Goal: Register for event/course

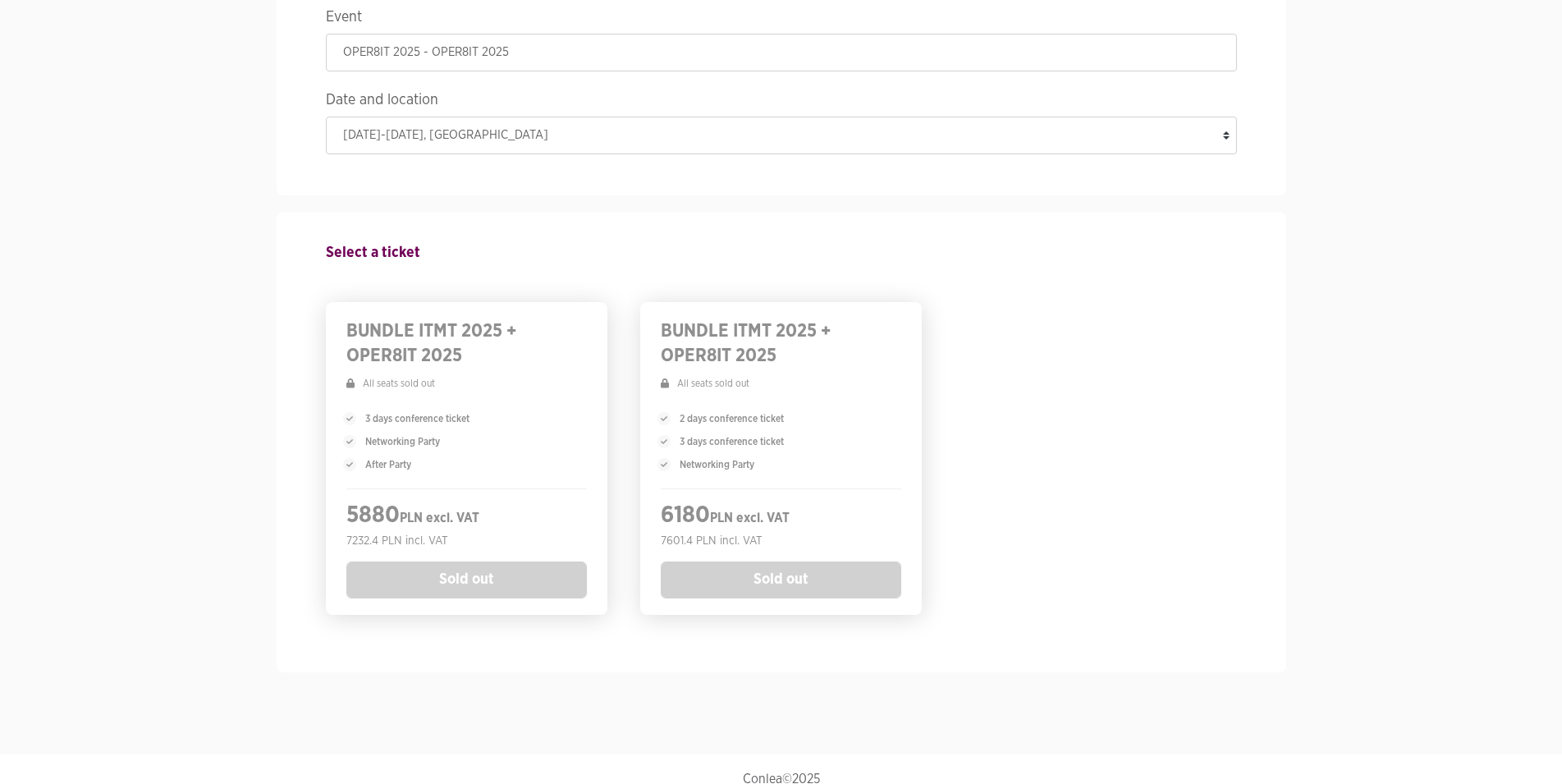
scroll to position [185, 0]
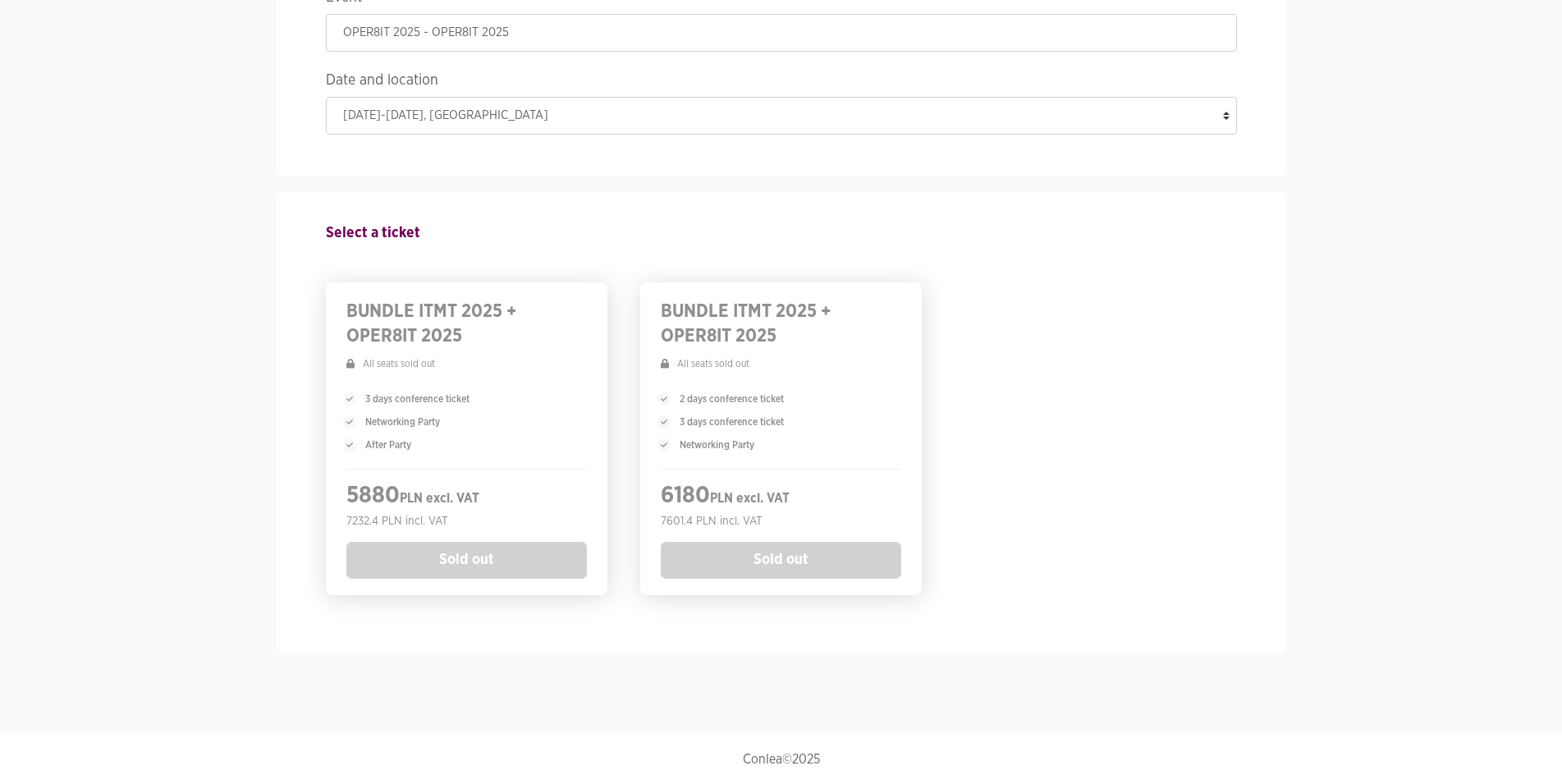
click at [467, 377] on div "3 days conference ticket Networking Party After Party" at bounding box center [466, 421] width 240 height 93
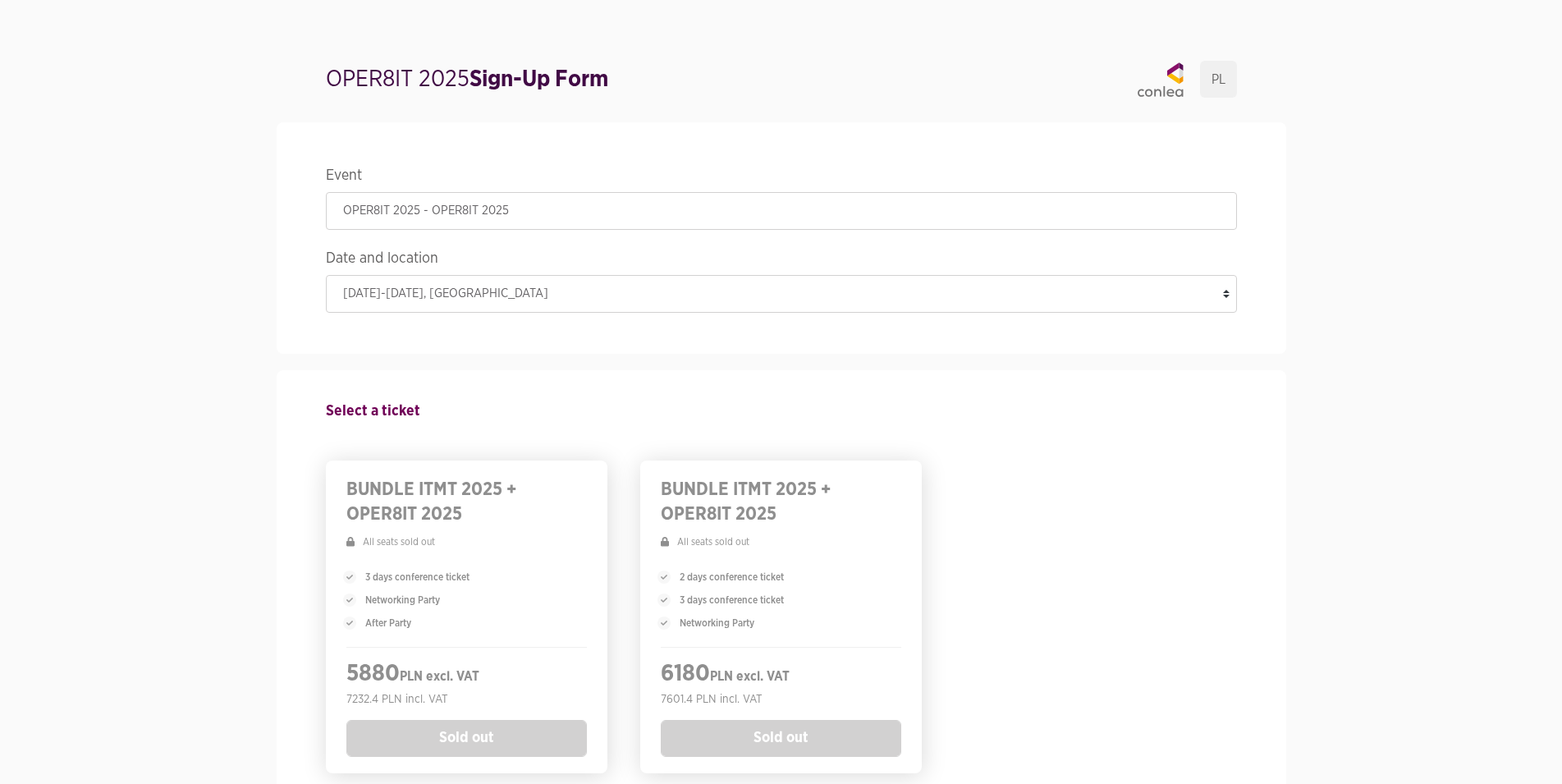
scroll to position [0, 0]
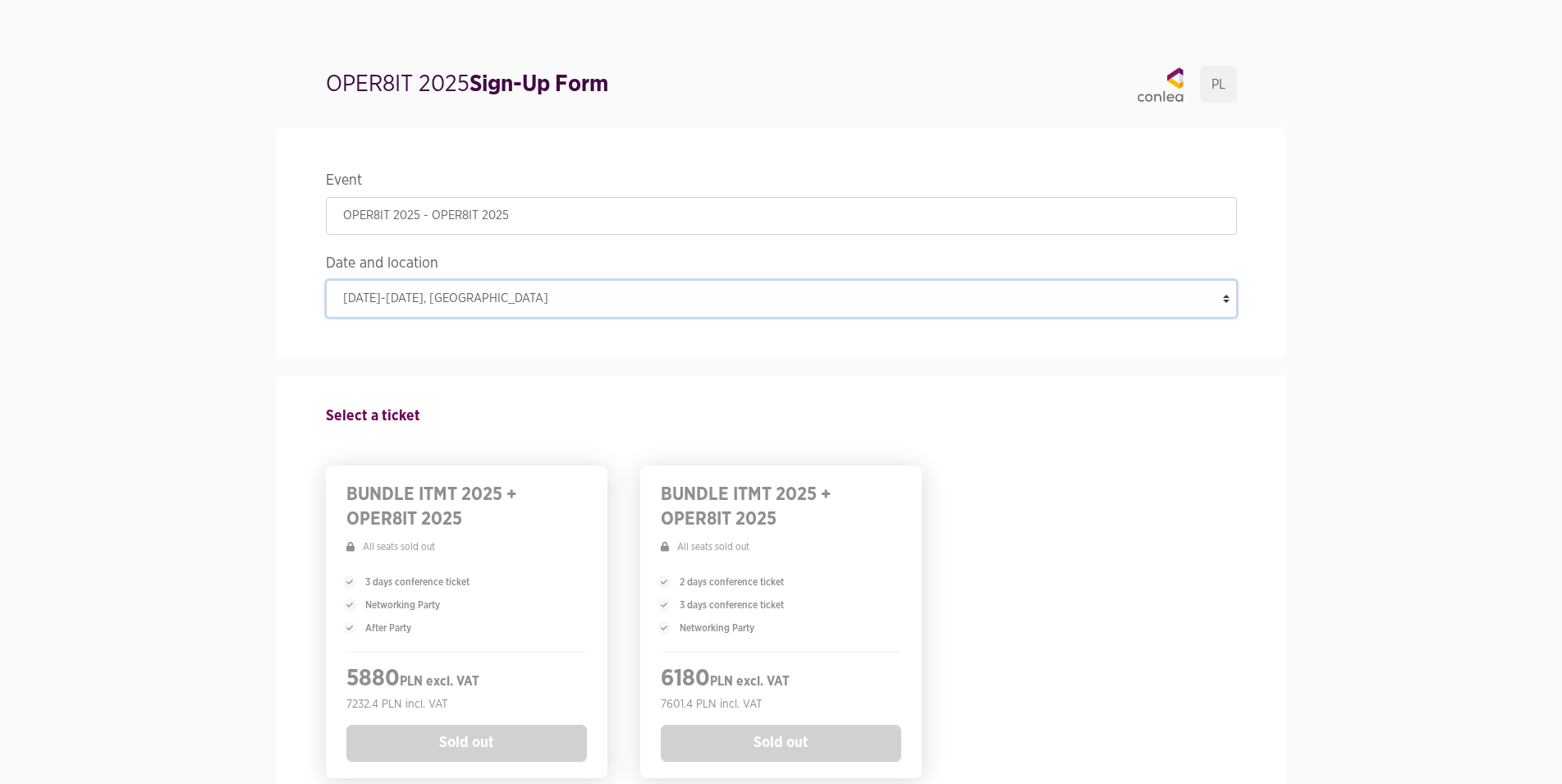
click at [326, 280] on select "[DATE]-[DATE] , [GEOGRAPHIC_DATA]" at bounding box center [781, 299] width 911 height 38
click option "[DATE]-[DATE] , [GEOGRAPHIC_DATA]" at bounding box center [0, 0] width 0 height 0
click at [1417, 146] on section "Event OPER8IT 2025 - OPER8IT 2025 Date and location [DATE]-[DATE] , [GEOGRAPHIC…" at bounding box center [781, 481] width 1562 height 741
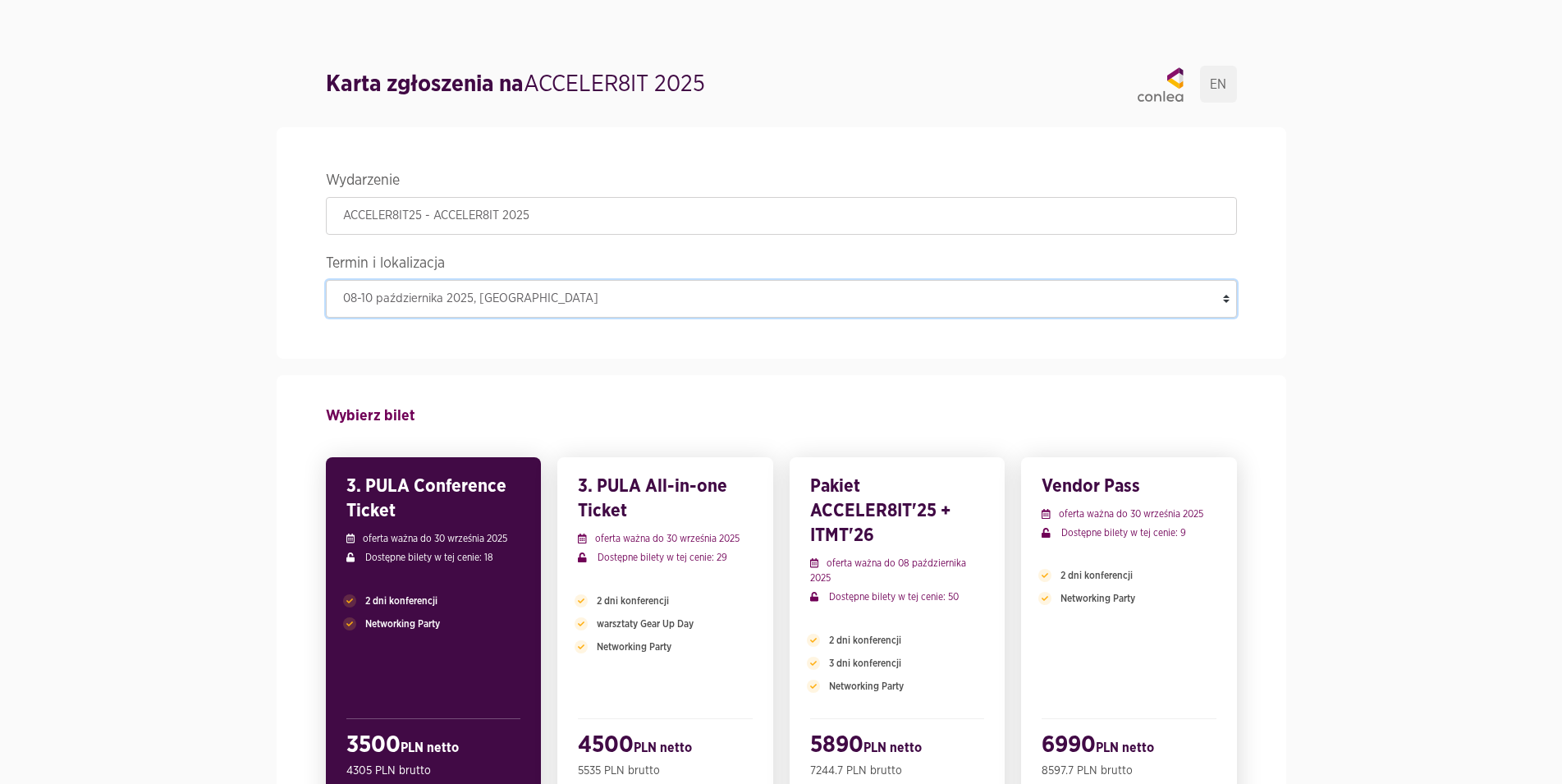
click at [326, 280] on select "[DATE]-[DATE] , [GEOGRAPHIC_DATA]" at bounding box center [781, 299] width 911 height 38
click at [1230, 300] on select "[DATE]-[DATE] , [GEOGRAPHIC_DATA]" at bounding box center [781, 299] width 911 height 38
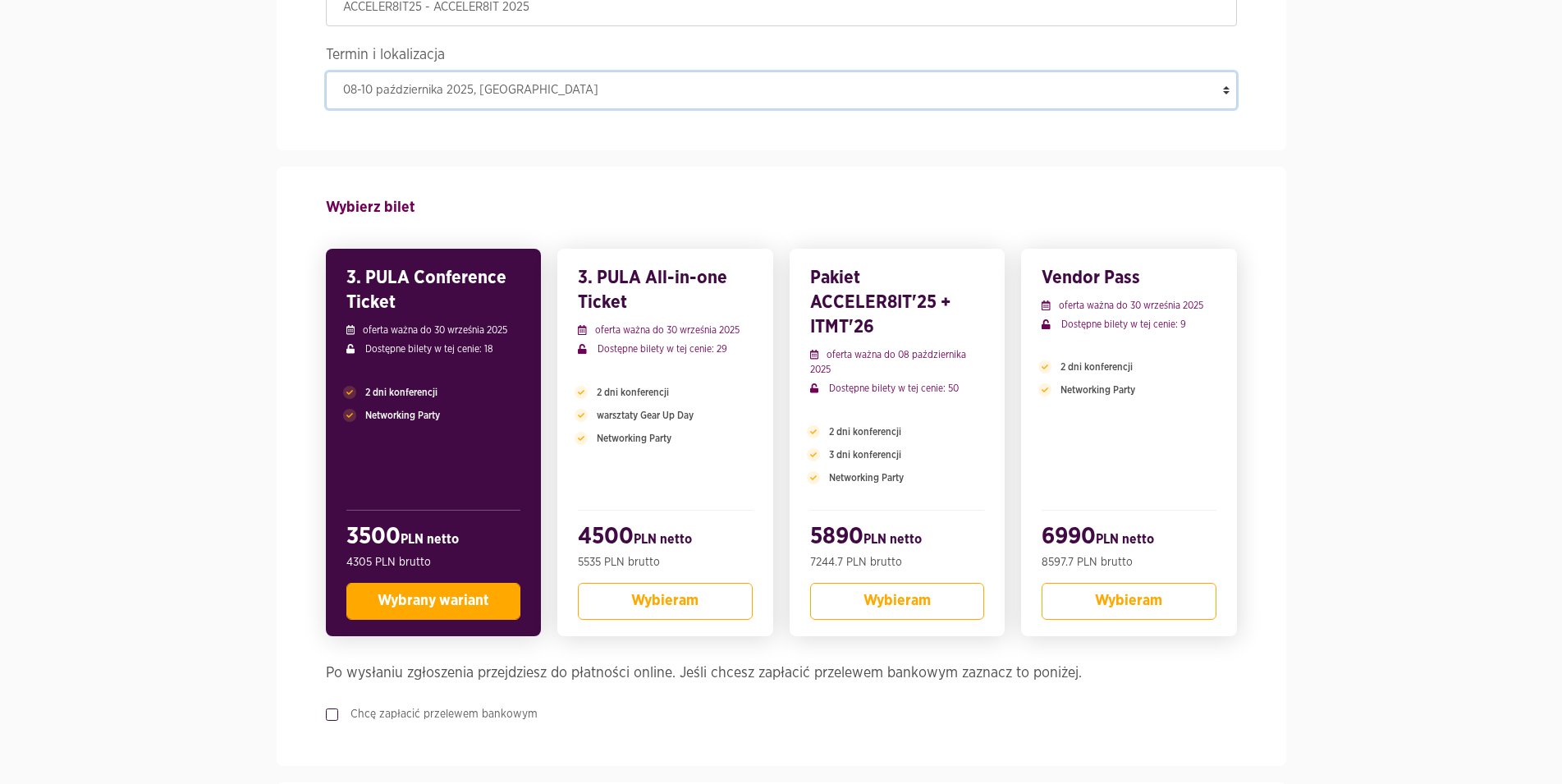
scroll to position [251, 0]
